Goal: Find specific page/section: Find specific page/section

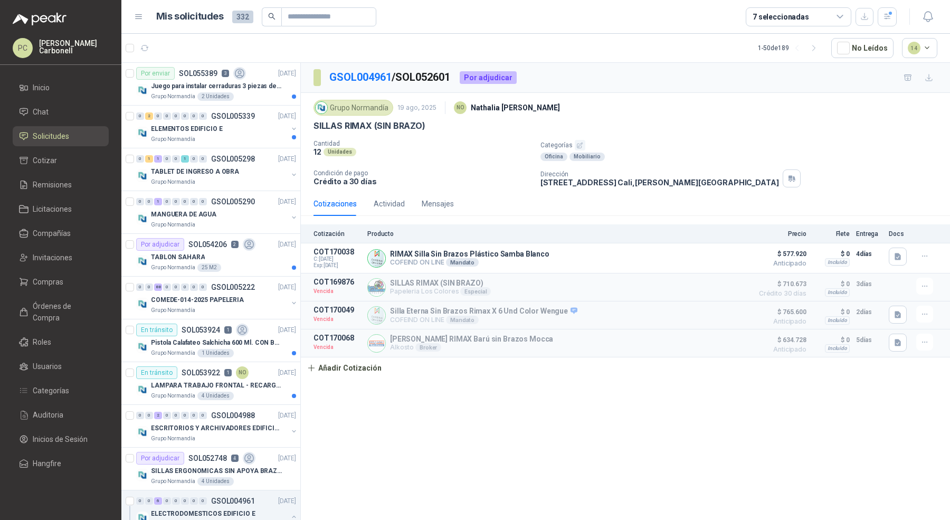
scroll to position [337, 0]
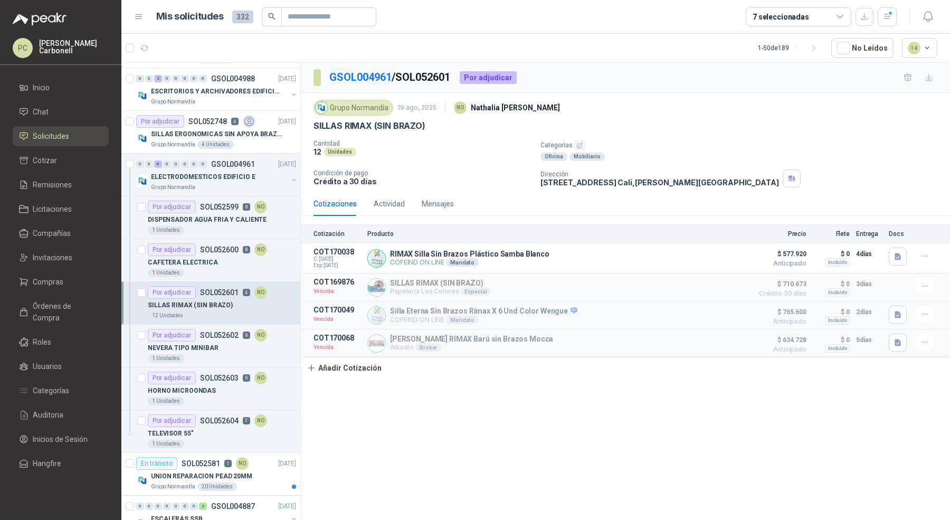
click at [62, 134] on span "Solicitudes" at bounding box center [51, 136] width 36 height 12
